Goal: Find specific page/section: Find specific page/section

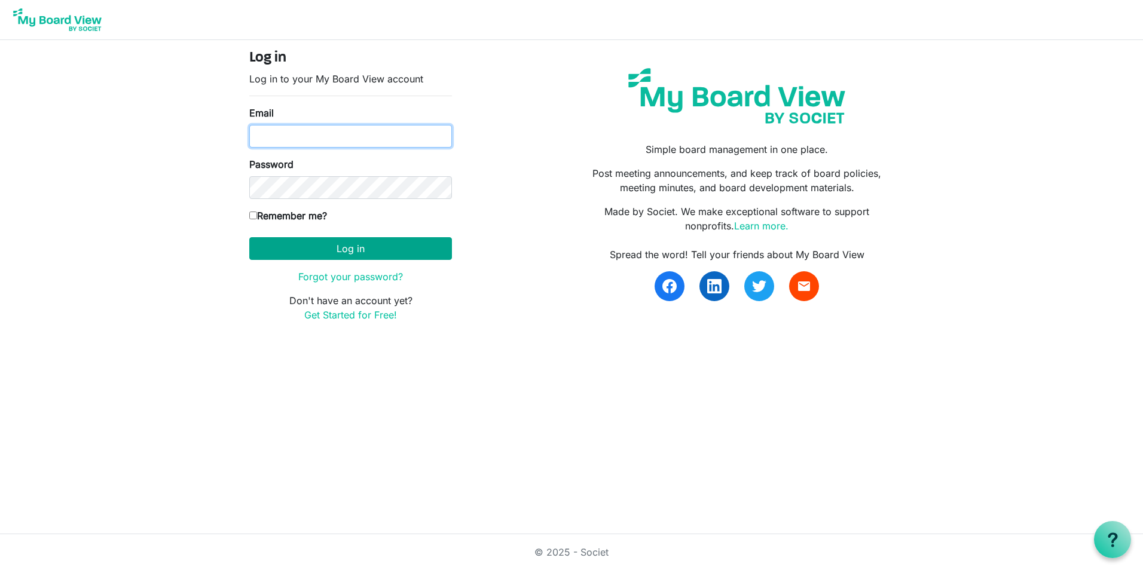
type input "mike.chocholak@intervineinc.com"
click at [290, 247] on button "Log in" at bounding box center [350, 248] width 203 height 23
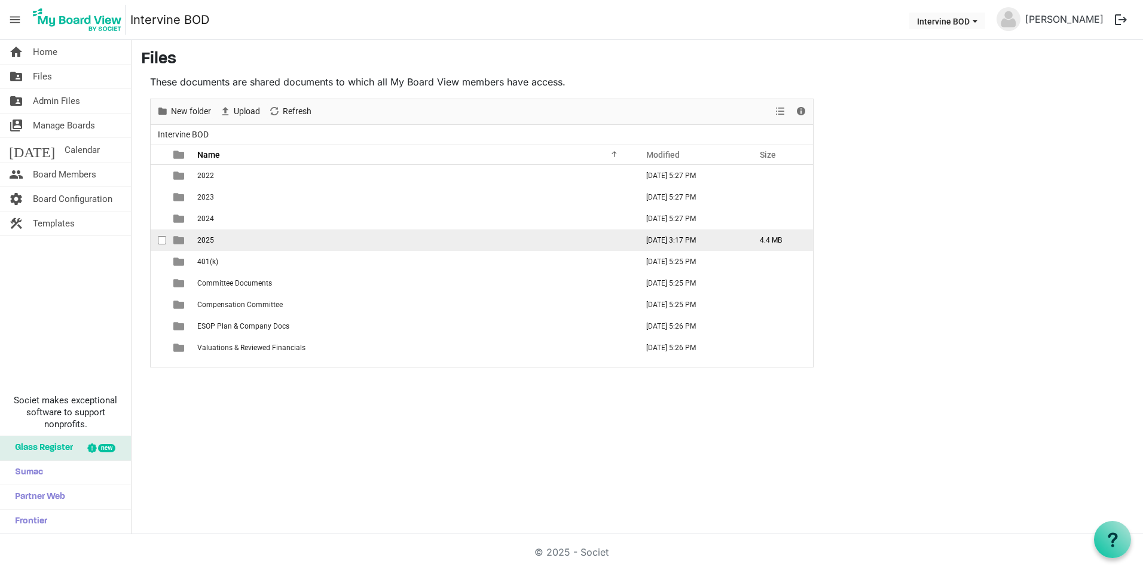
click at [203, 235] on td "2025" at bounding box center [414, 241] width 440 height 22
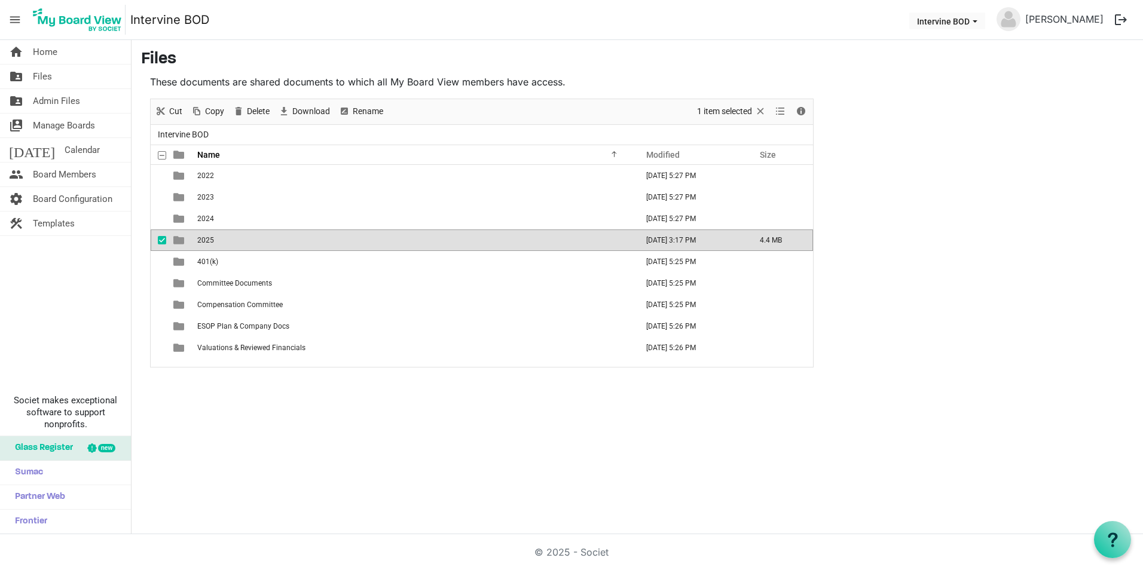
click at [203, 235] on td "2025" at bounding box center [414, 241] width 440 height 22
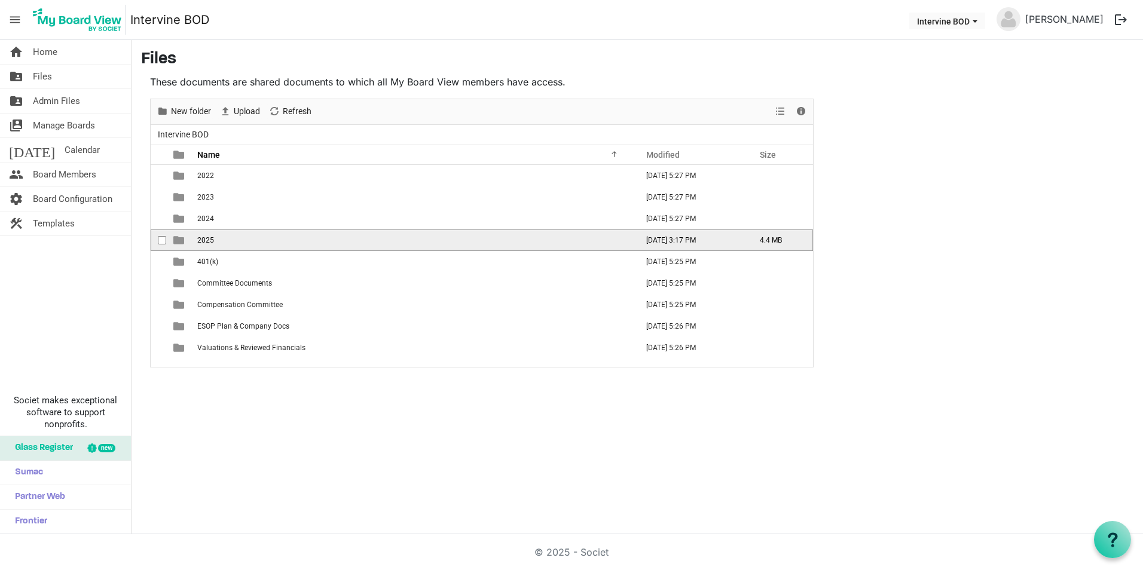
click at [203, 235] on td "2025" at bounding box center [414, 241] width 440 height 22
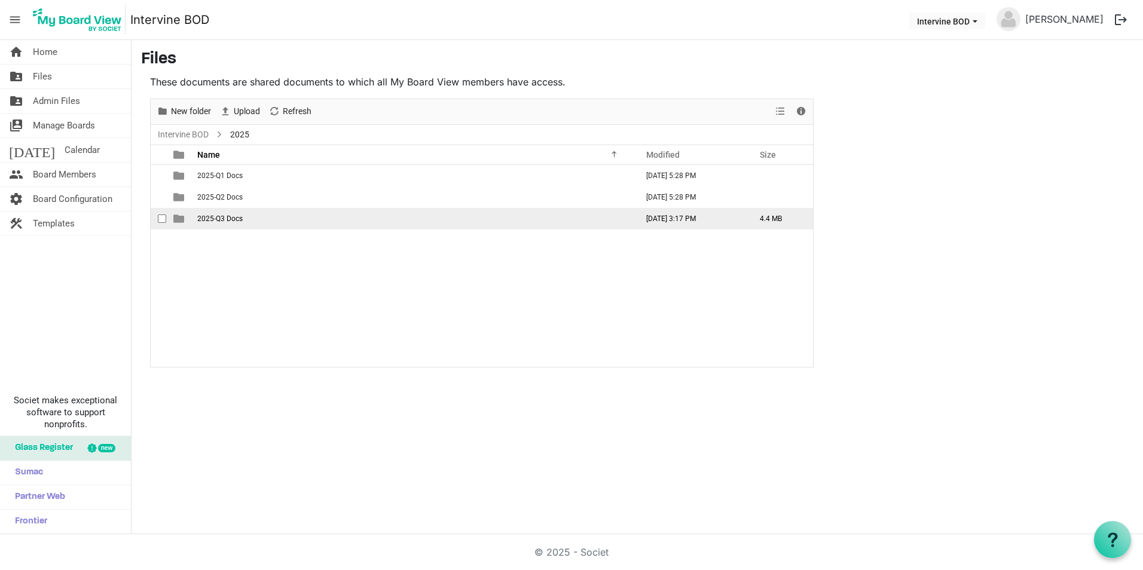
click at [209, 215] on span "2025-Q3 Docs" at bounding box center [219, 219] width 45 height 8
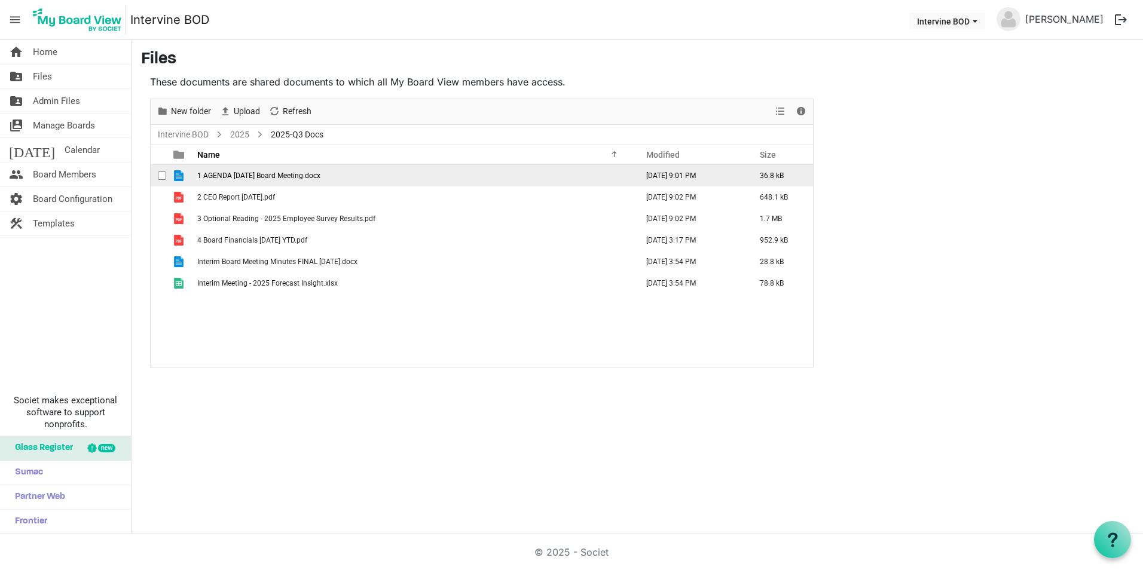
click at [230, 172] on span "1 AGENDA [DATE] Board Meeting.docx" at bounding box center [258, 176] width 123 height 8
